Goal: Task Accomplishment & Management: Complete application form

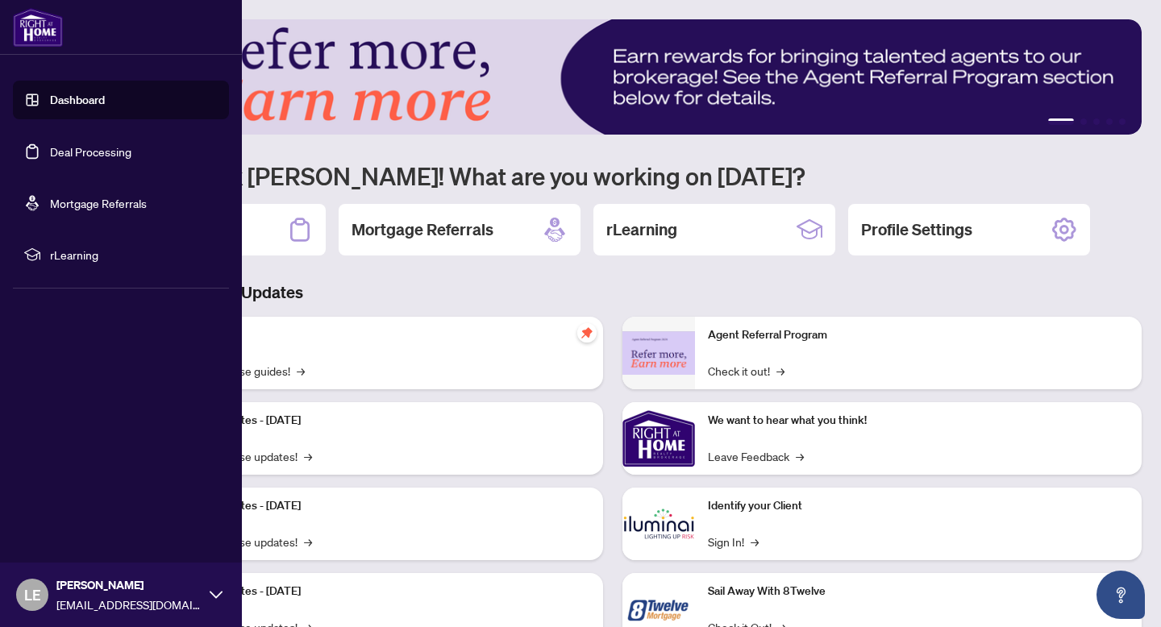
click at [50, 153] on link "Deal Processing" at bounding box center [90, 151] width 81 height 15
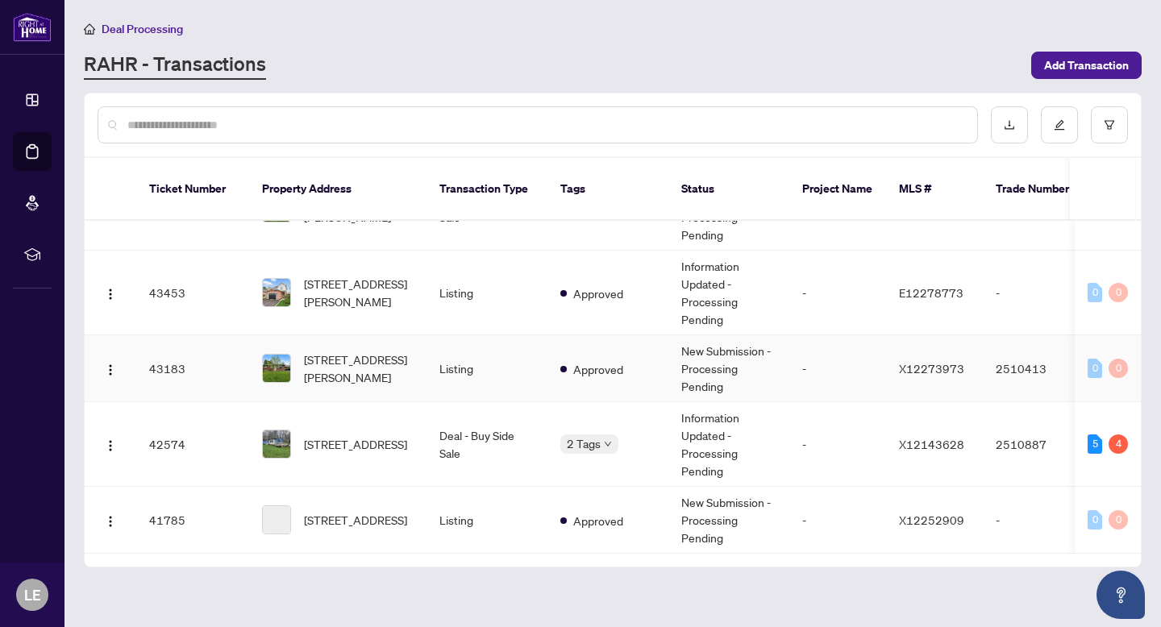
scroll to position [177, 0]
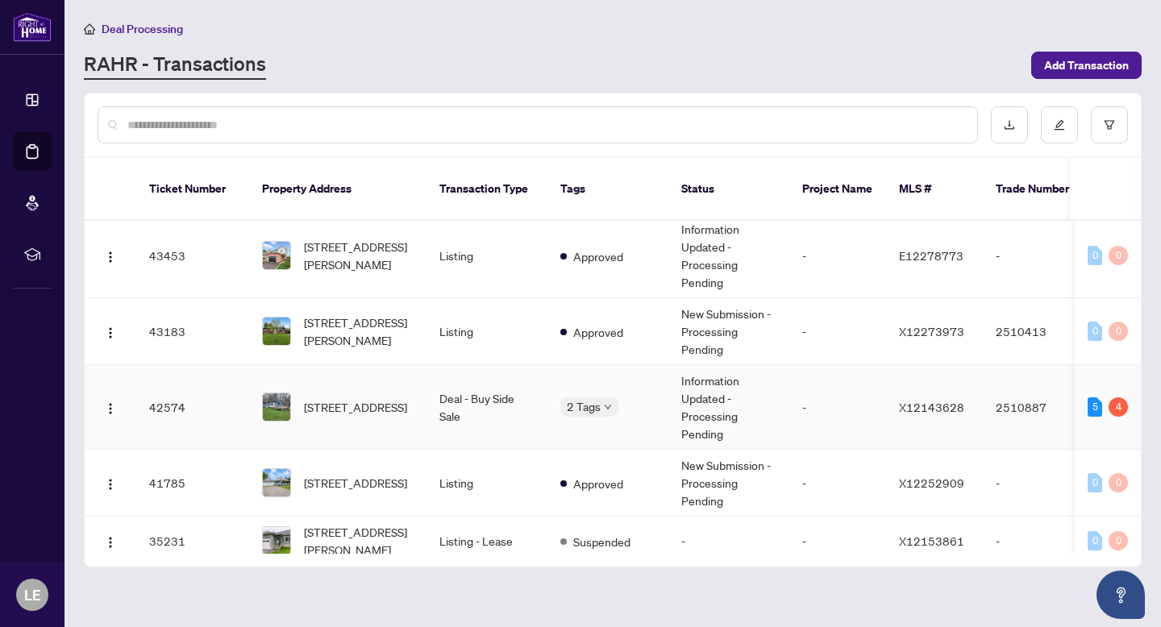
click at [729, 394] on td "Information Updated - Processing Pending" at bounding box center [728, 407] width 121 height 85
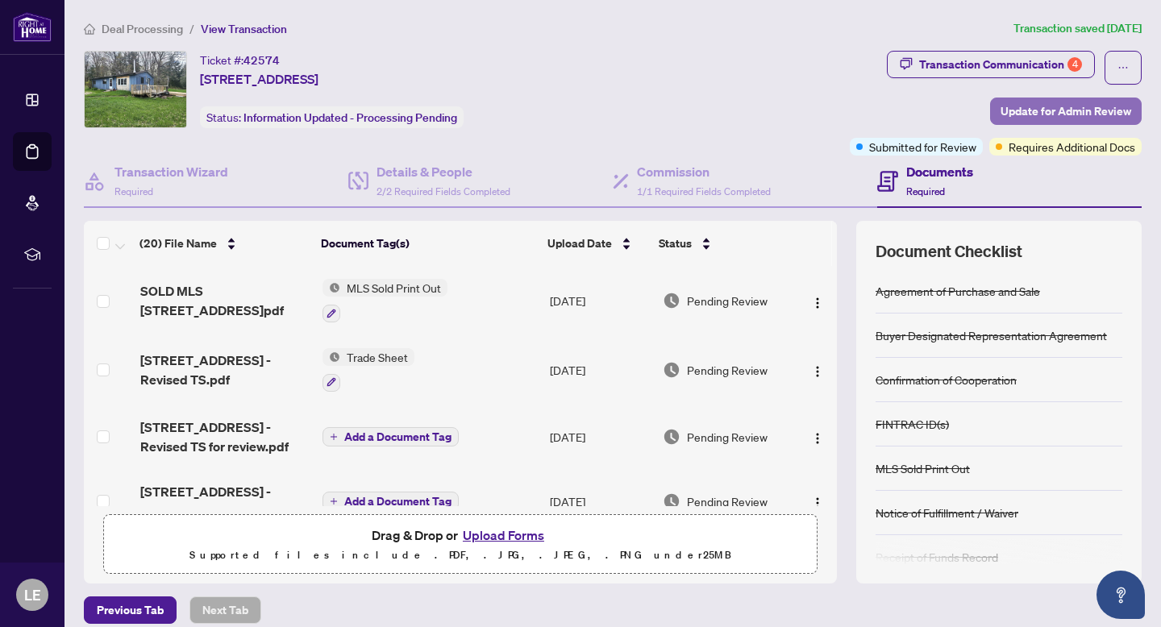
click at [1041, 107] on span "Update for Admin Review" at bounding box center [1065, 111] width 131 height 26
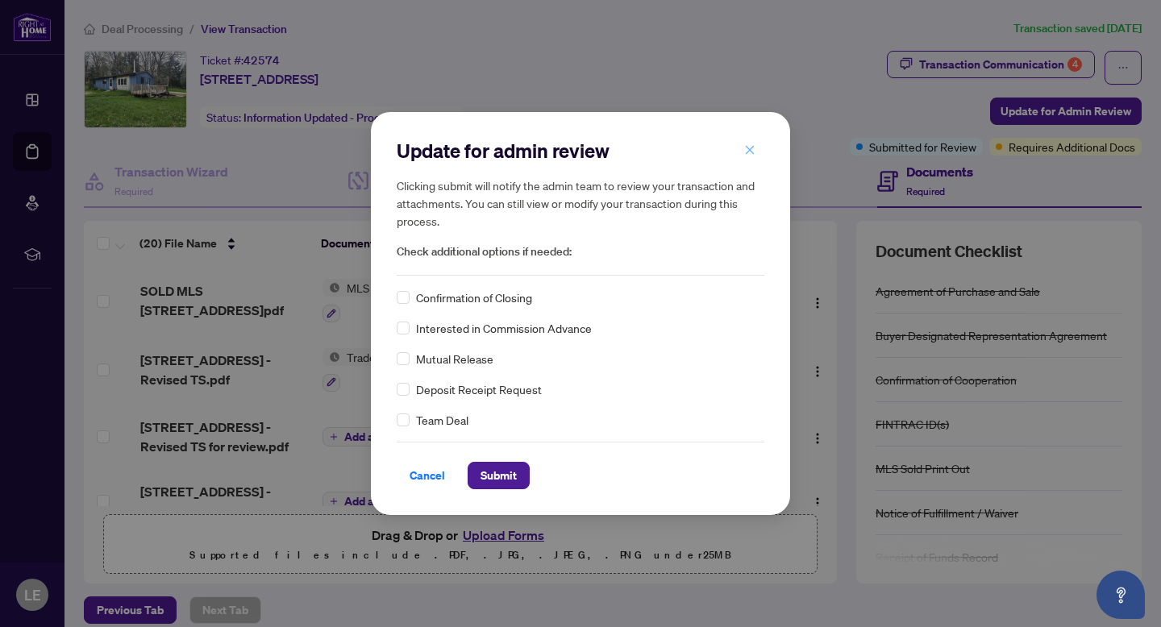
click at [753, 140] on span "button" at bounding box center [749, 150] width 11 height 26
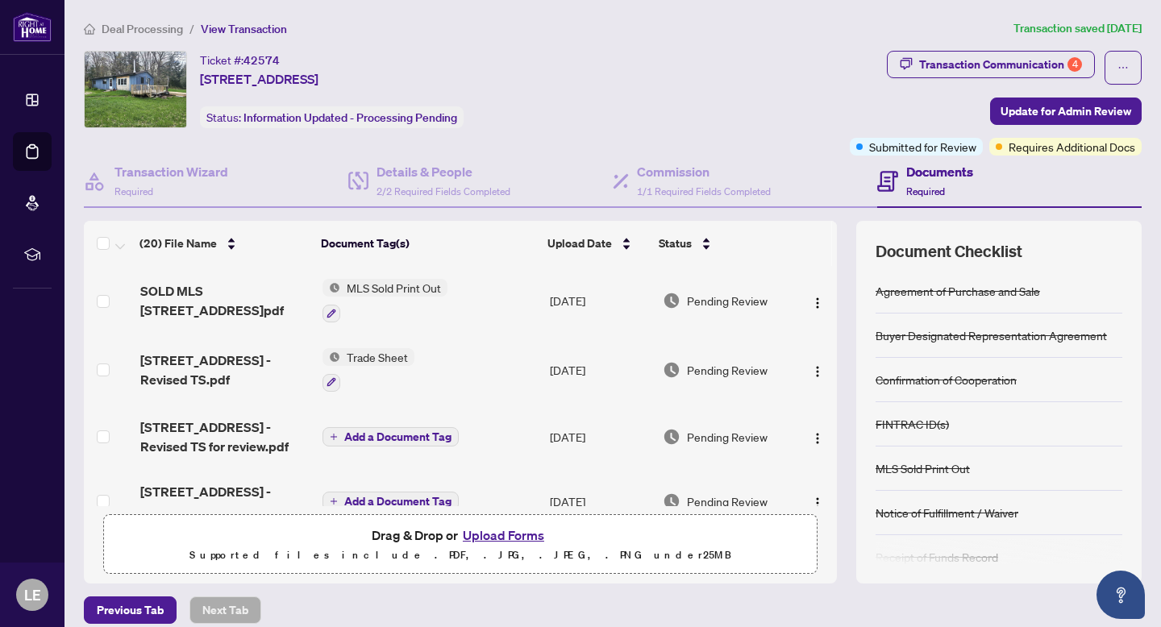
click at [612, 68] on div "Ticket #: 42574 [STREET_ADDRESS] Status: Information Updated - Processing Pendi…" at bounding box center [463, 89] width 759 height 77
click at [188, 172] on h4 "Transaction Wizard" at bounding box center [171, 171] width 114 height 19
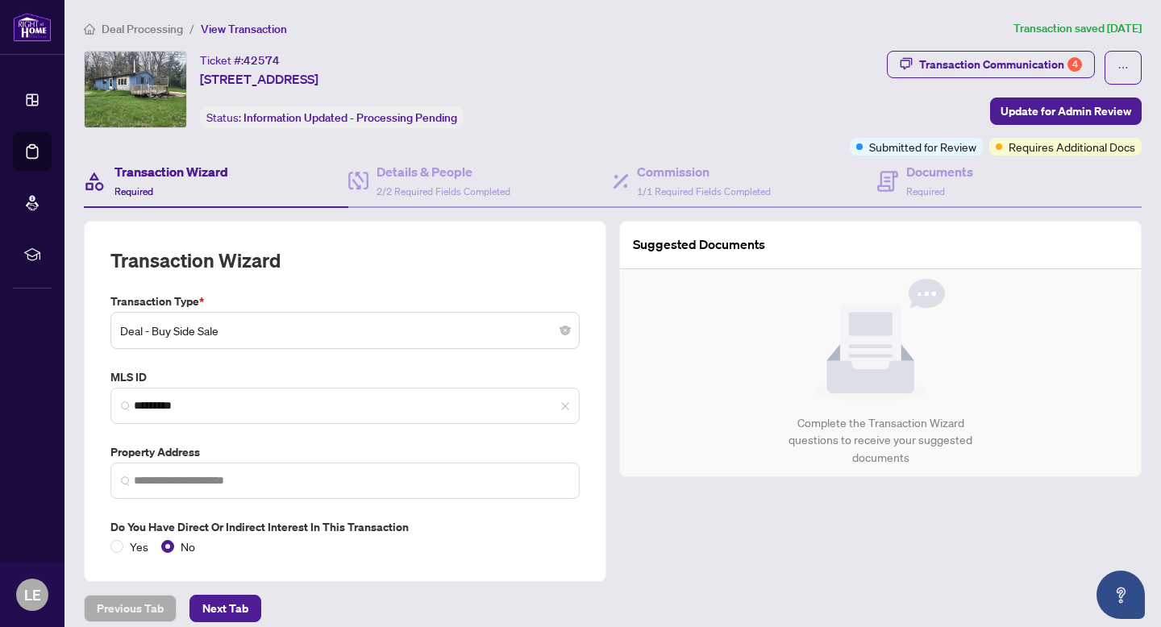
type input "**********"
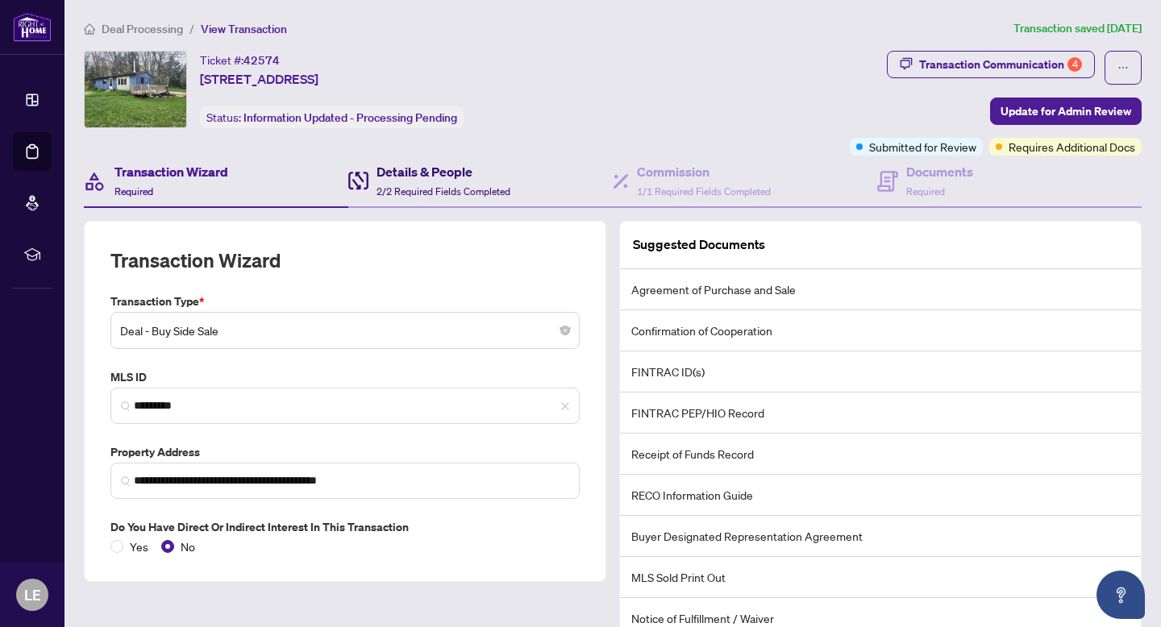
click at [484, 180] on div "Details & People 2/2 Required Fields Completed" at bounding box center [443, 181] width 134 height 38
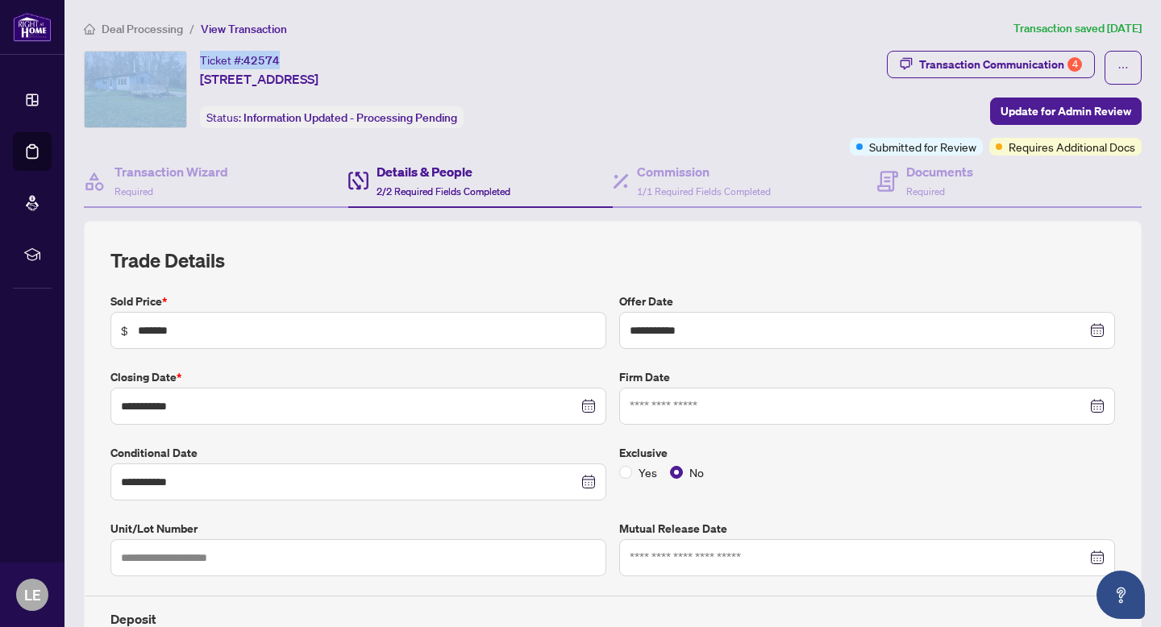
drag, startPoint x: 280, startPoint y: 56, endPoint x: 185, endPoint y: 56, distance: 95.1
click at [185, 56] on div "Ticket #: 42574 [STREET_ADDRESS] Status: Information Updated - Processing Pendi…" at bounding box center [463, 89] width 759 height 77
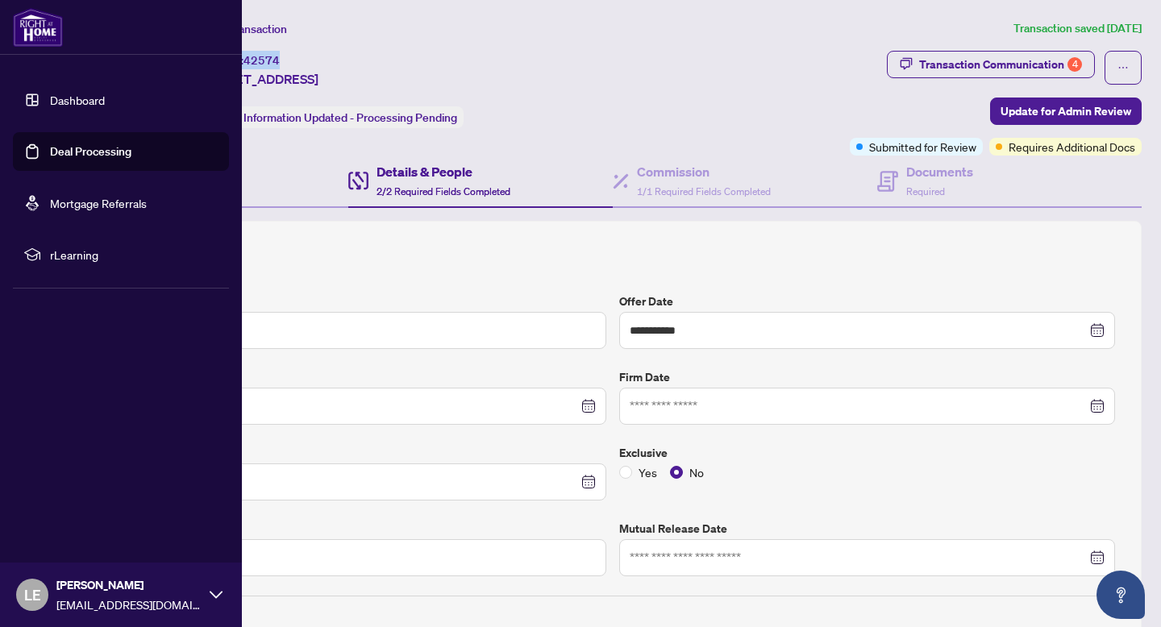
click at [50, 153] on link "Deal Processing" at bounding box center [90, 151] width 81 height 15
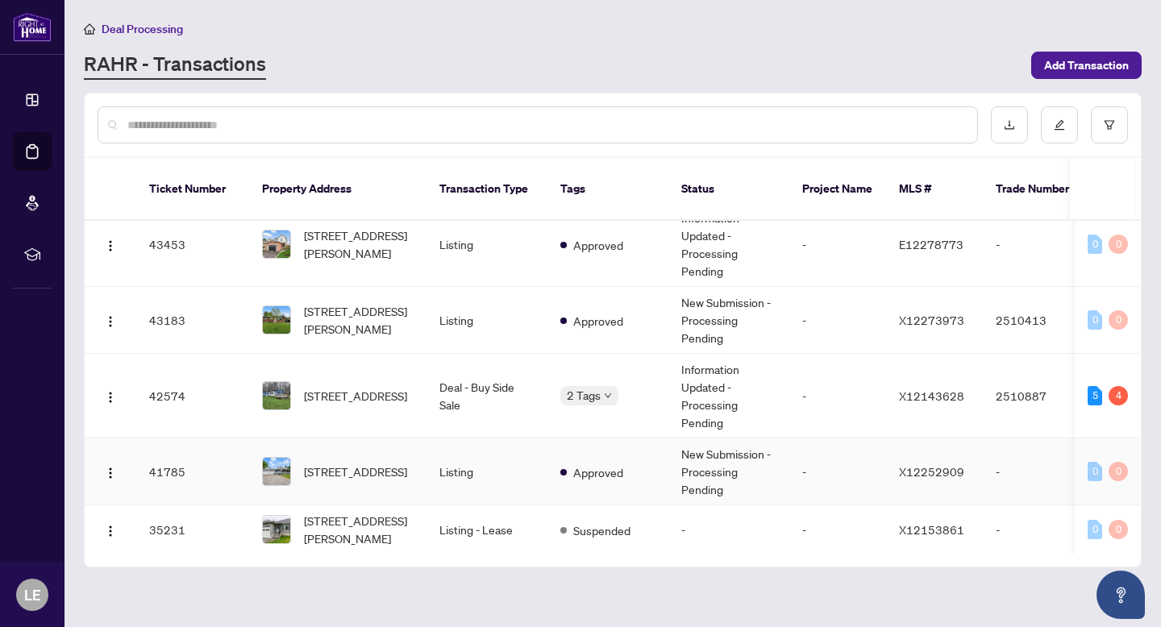
scroll to position [189, 0]
drag, startPoint x: 1045, startPoint y: 375, endPoint x: 983, endPoint y: 375, distance: 61.3
click at [983, 375] on td "2510887" at bounding box center [1039, 395] width 113 height 85
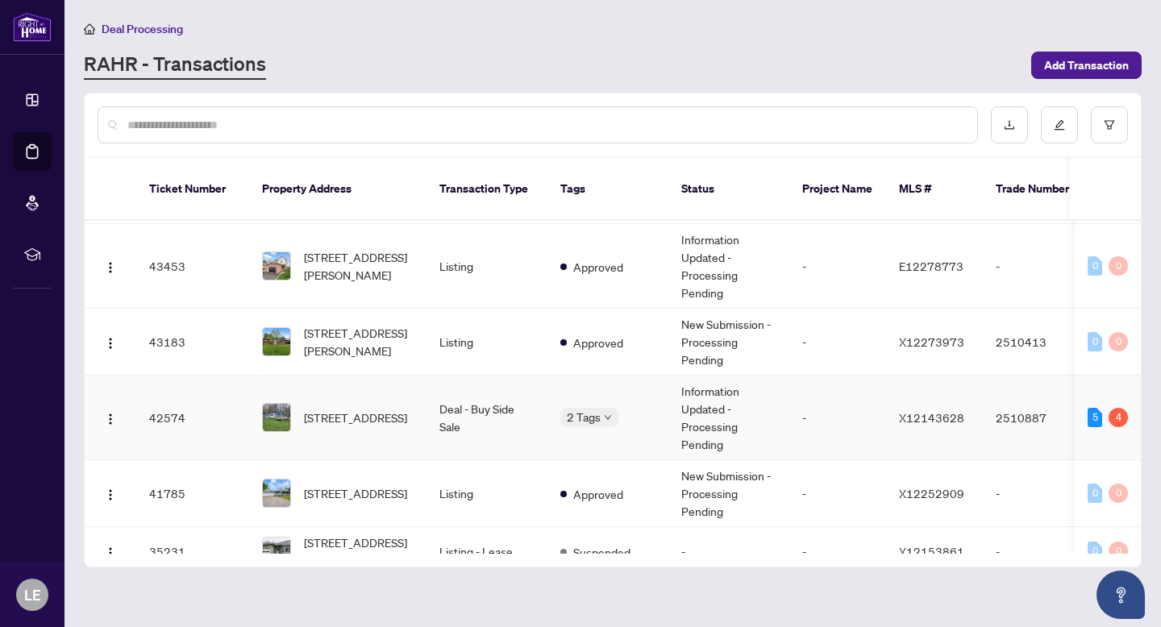
scroll to position [188, 0]
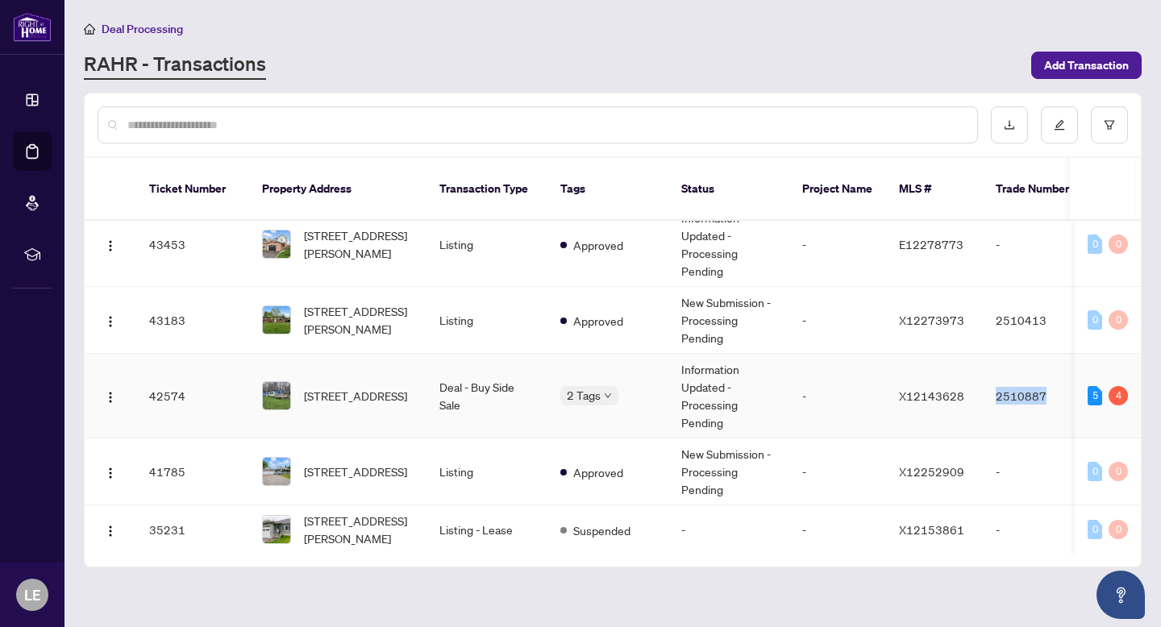
drag, startPoint x: 990, startPoint y: 376, endPoint x: 1045, endPoint y: 379, distance: 54.9
click at [1045, 379] on td "2510887" at bounding box center [1039, 396] width 113 height 85
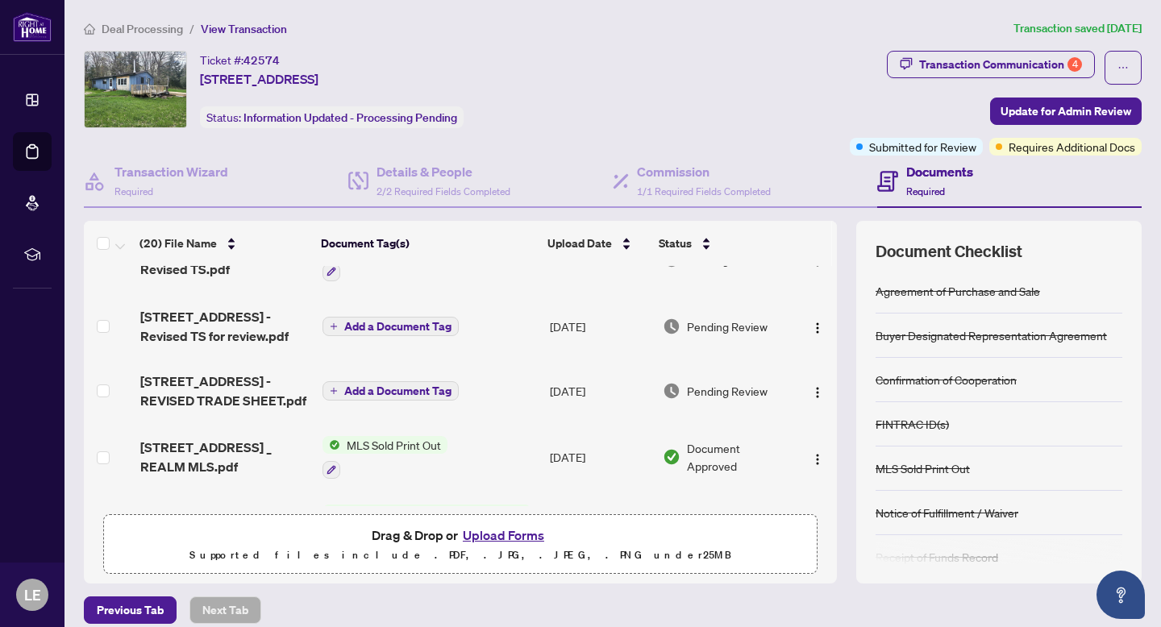
scroll to position [109, 0]
click at [911, 185] on span "Required" at bounding box center [925, 191] width 39 height 12
click at [656, 183] on div "Commission 1/1 Required Fields Completed" at bounding box center [704, 181] width 134 height 38
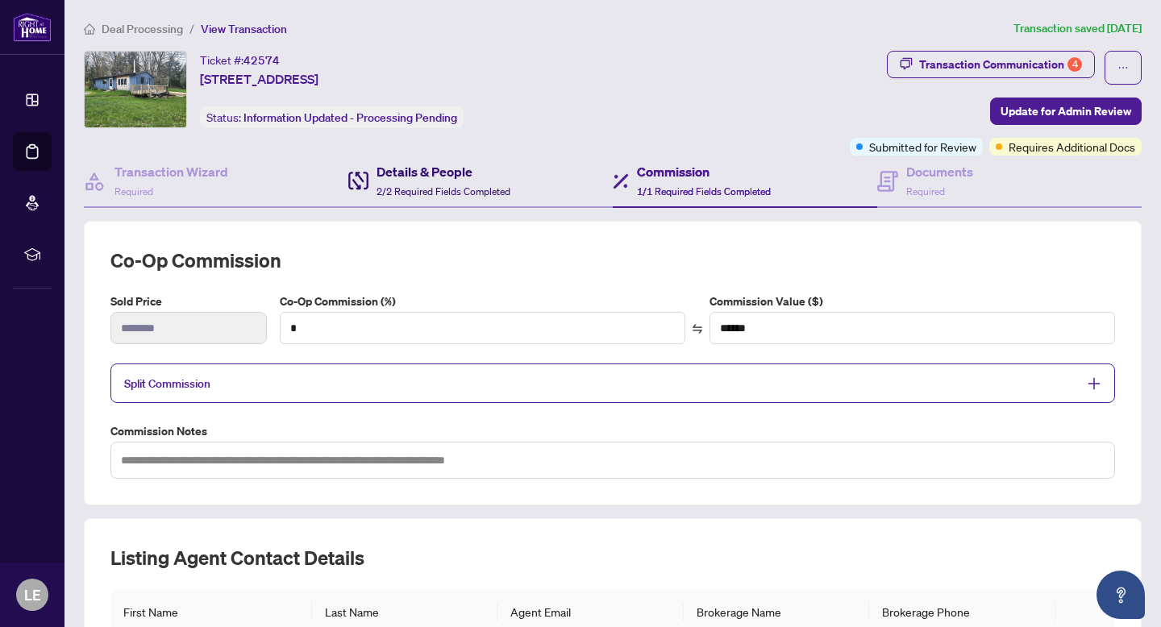
click at [449, 172] on h4 "Details & People" at bounding box center [443, 171] width 134 height 19
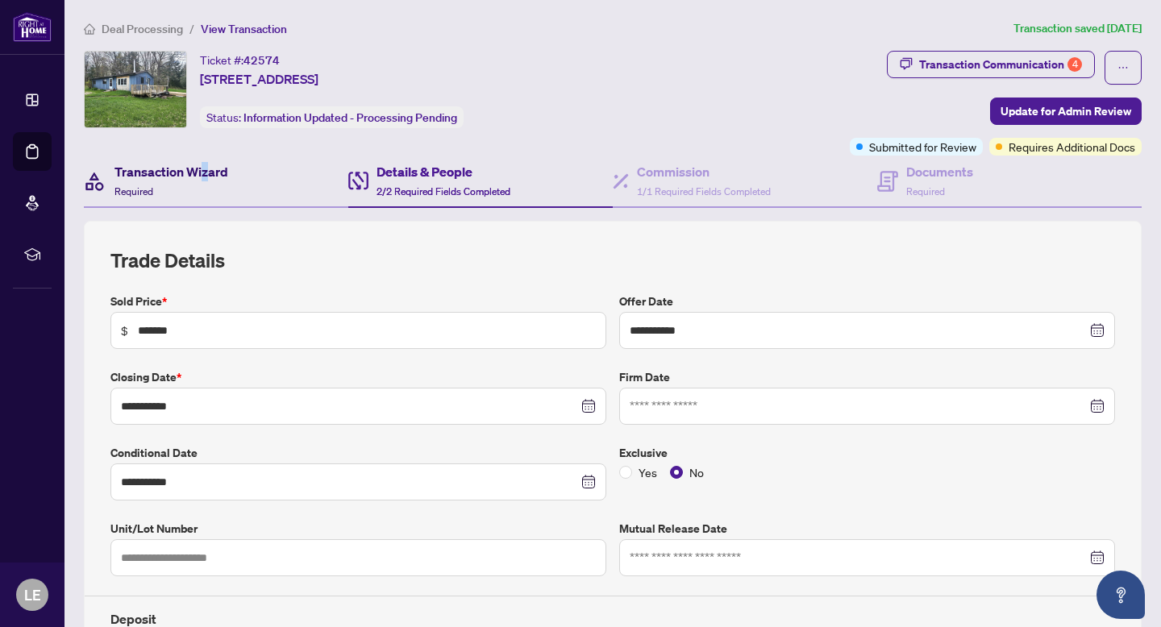
click at [204, 162] on h4 "Transaction Wizard" at bounding box center [171, 171] width 114 height 19
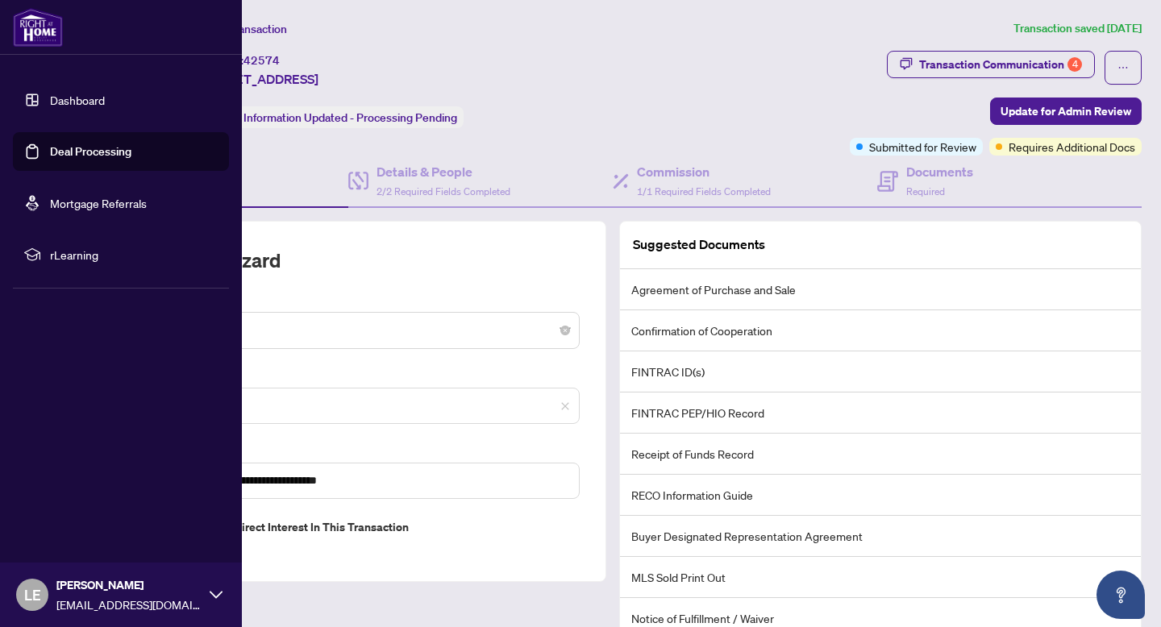
click at [50, 148] on link "Deal Processing" at bounding box center [90, 151] width 81 height 15
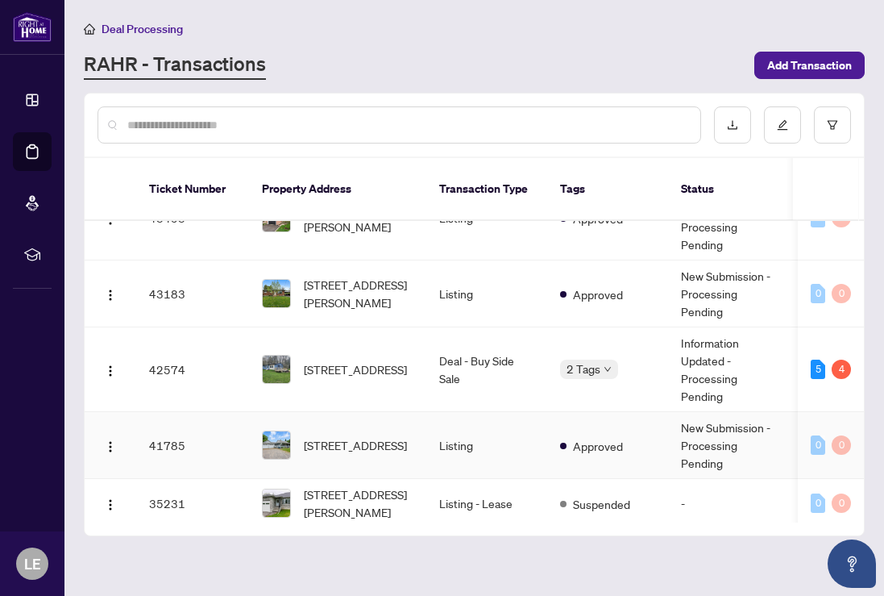
scroll to position [213, 0]
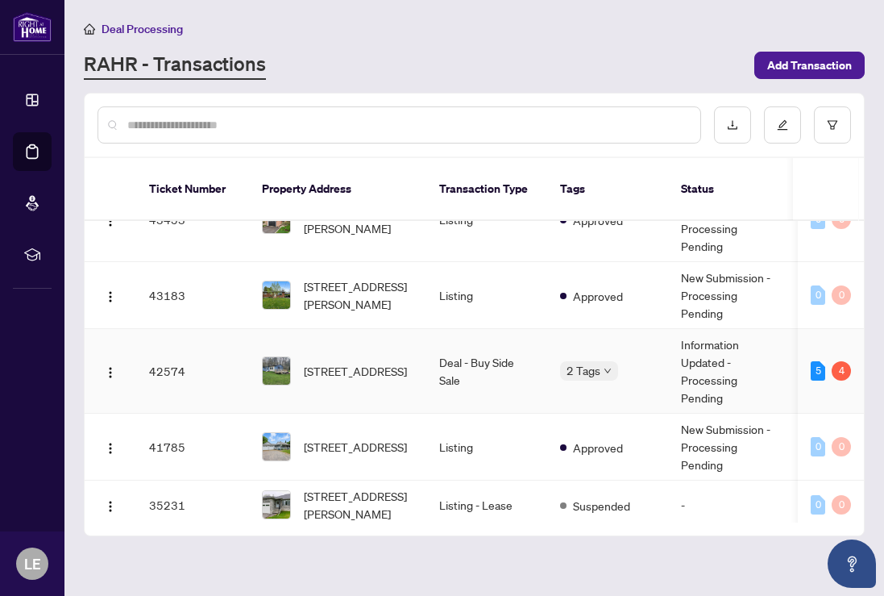
click at [501, 343] on td "Deal - Buy Side Sale" at bounding box center [486, 371] width 121 height 85
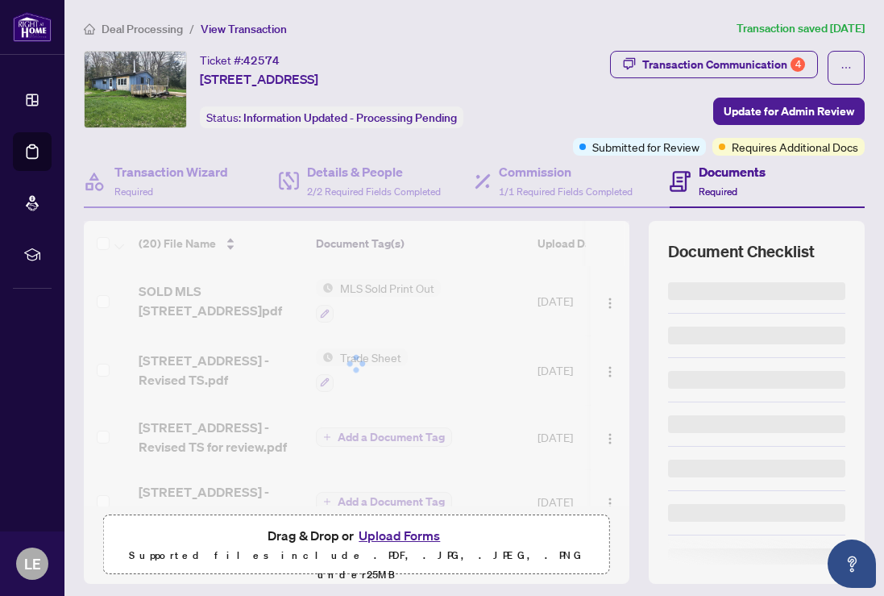
click at [733, 114] on span "Update for Admin Review" at bounding box center [789, 111] width 131 height 26
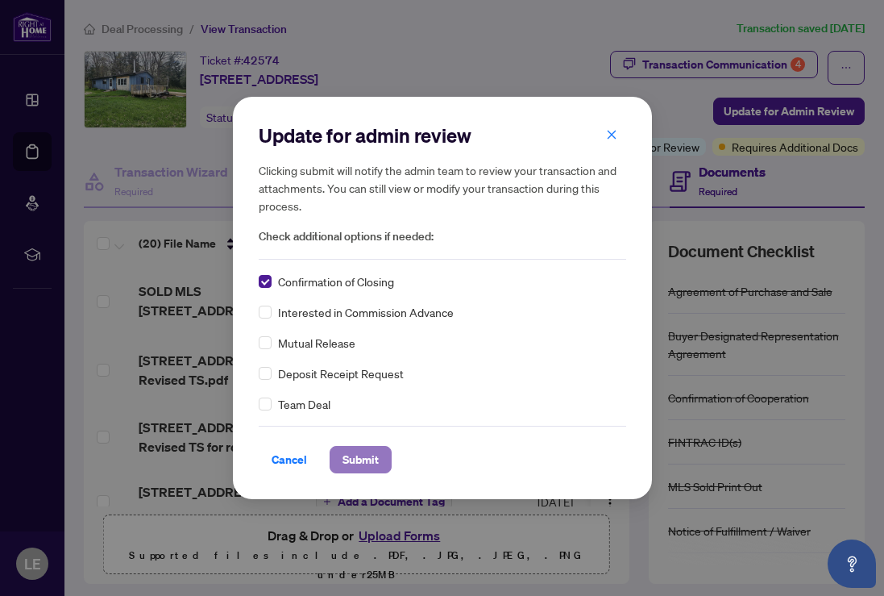
click at [362, 457] on span "Submit" at bounding box center [361, 460] width 36 height 26
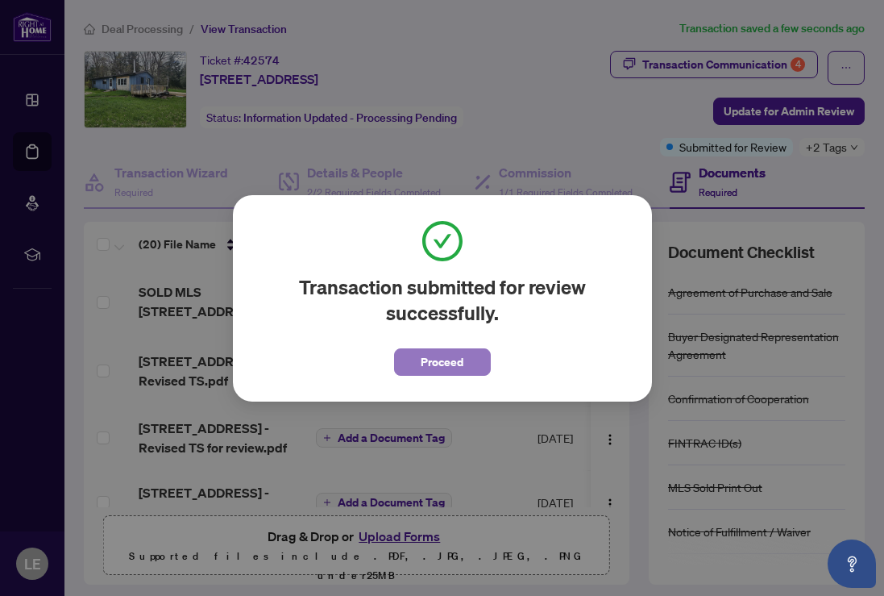
click at [452, 355] on span "Proceed" at bounding box center [442, 362] width 43 height 26
